Goal: Information Seeking & Learning: Learn about a topic

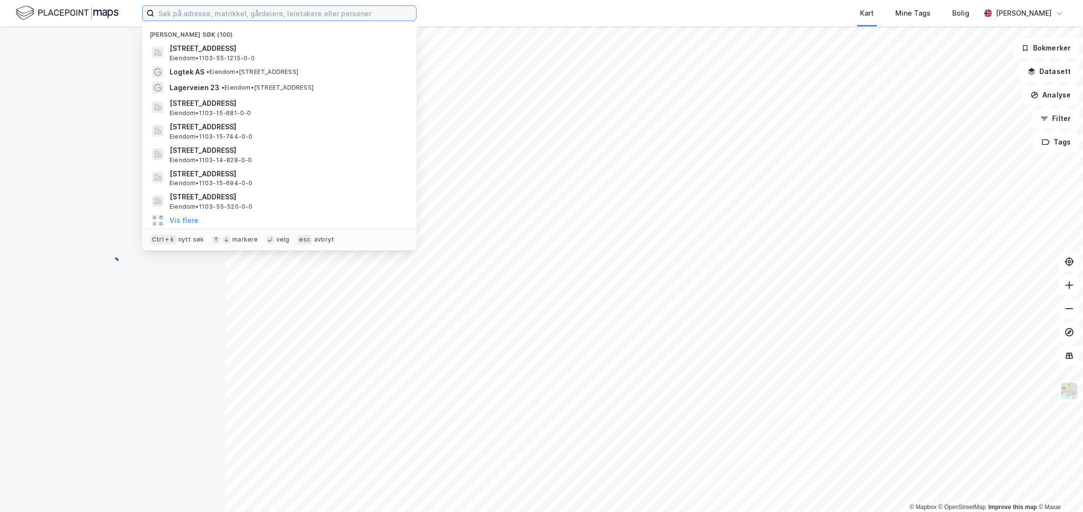
click at [204, 7] on input at bounding box center [285, 13] width 262 height 15
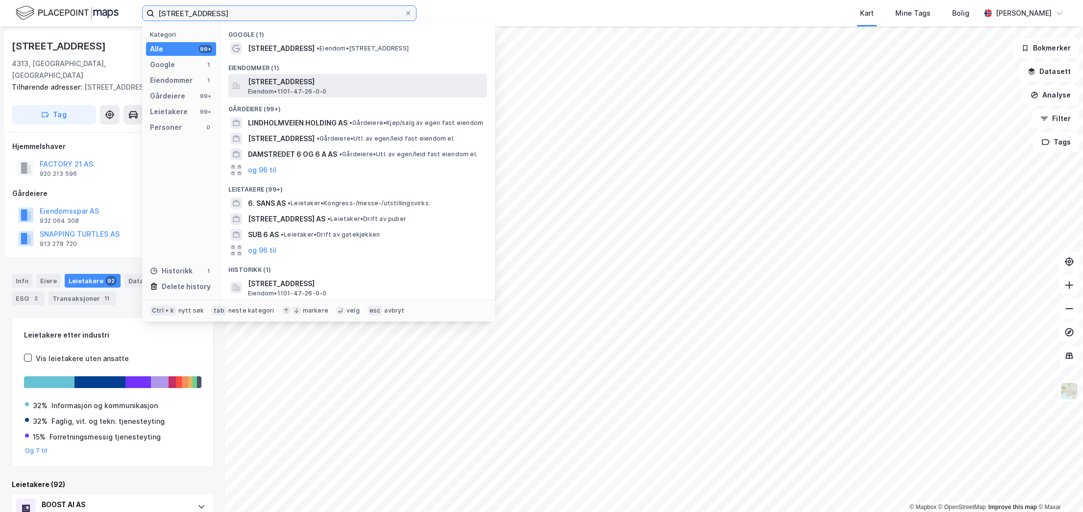
type input "[STREET_ADDRESS]"
click at [376, 86] on span "[STREET_ADDRESS]" at bounding box center [365, 82] width 235 height 12
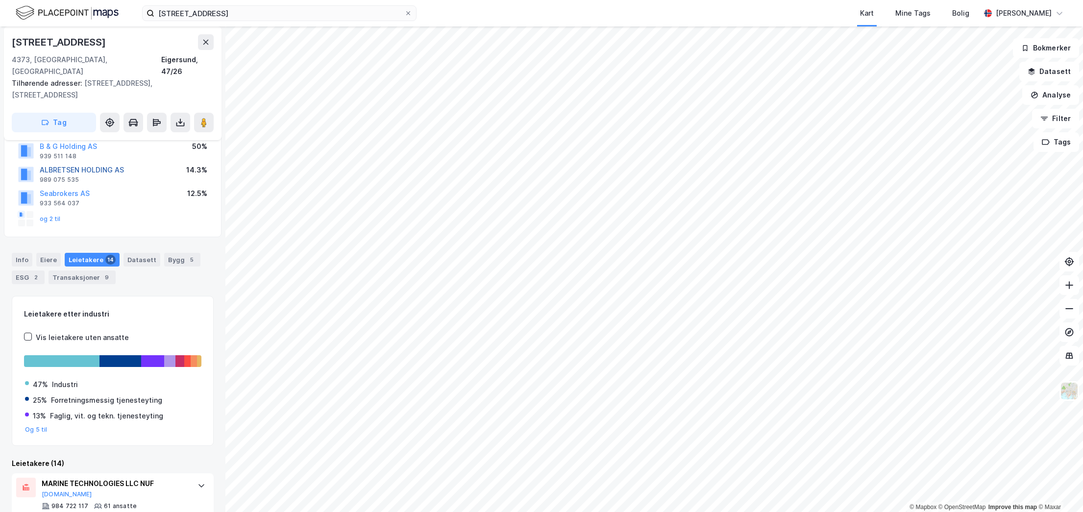
scroll to position [91, 0]
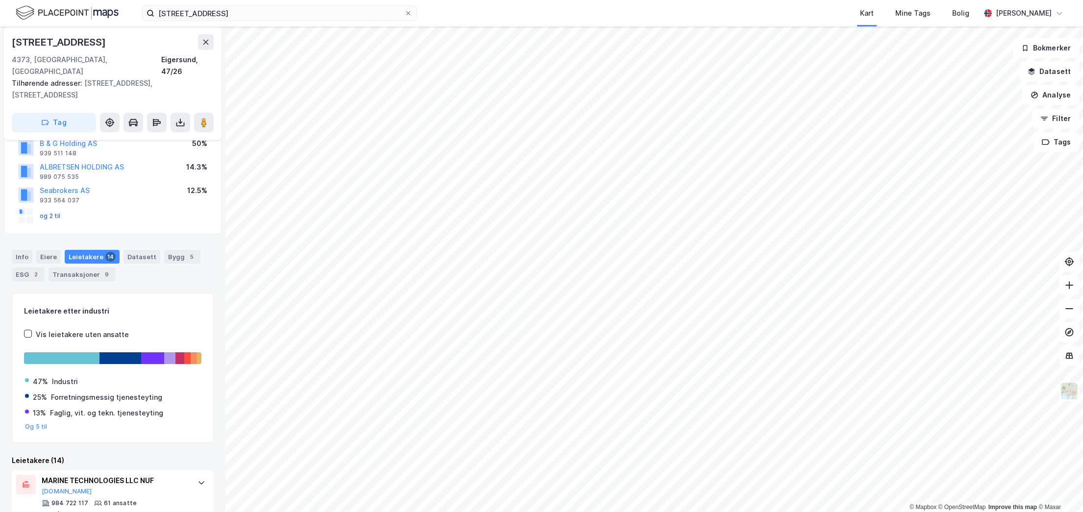
click at [0, 0] on button "og 2 til" at bounding box center [0, 0] width 0 height 0
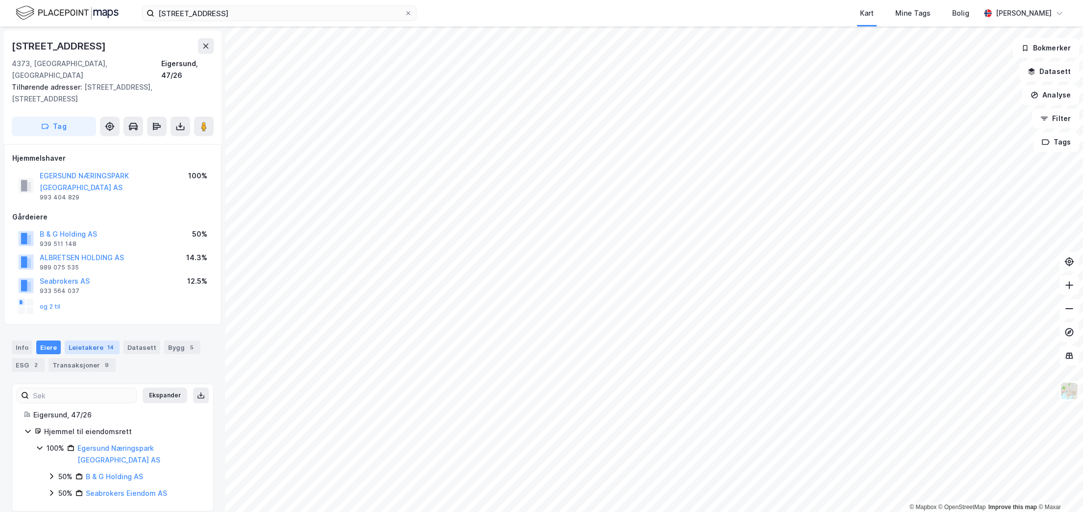
click at [83, 341] on div "Leietakere 14" at bounding box center [92, 348] width 55 height 14
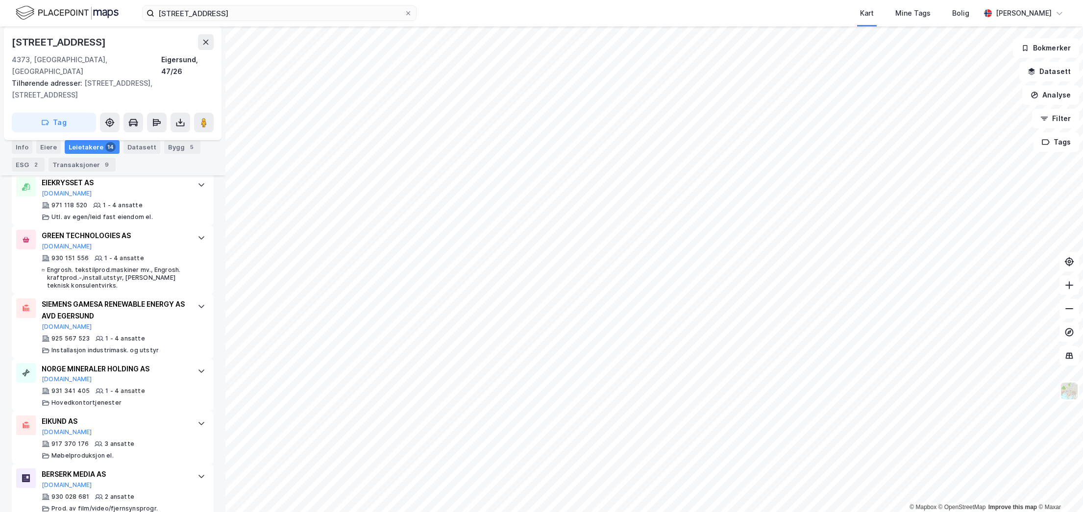
scroll to position [818, 0]
